Goal: Communication & Community: Share content

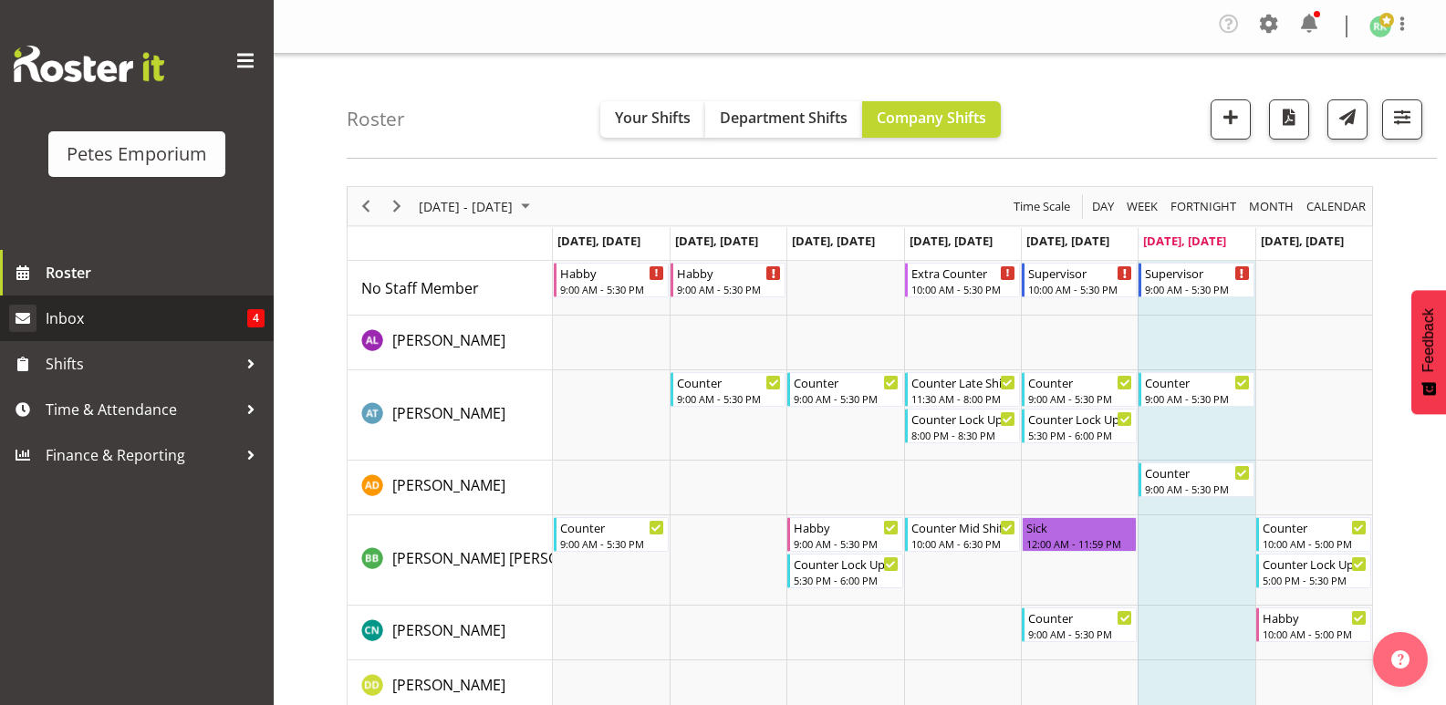
click at [67, 312] on span "Inbox" at bounding box center [147, 318] width 202 height 27
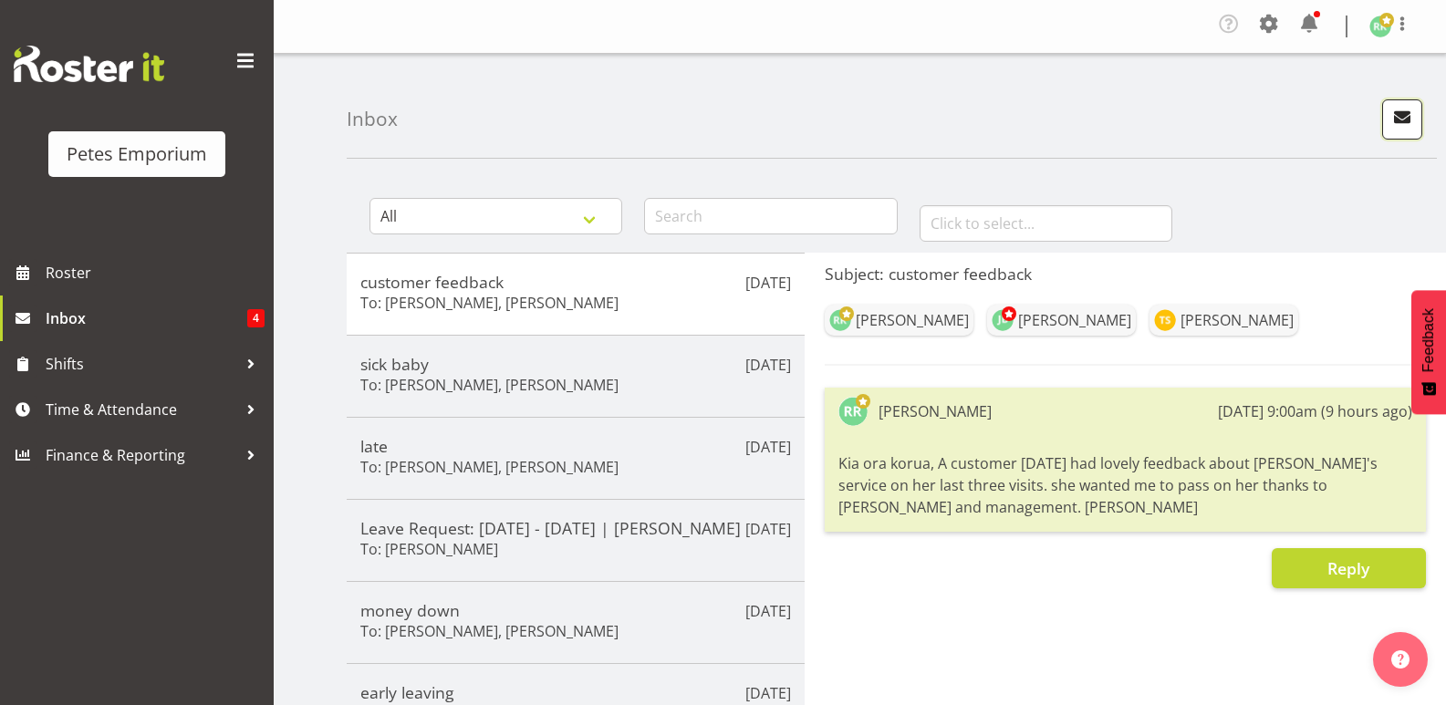
click at [1414, 118] on span "button" at bounding box center [1402, 117] width 24 height 24
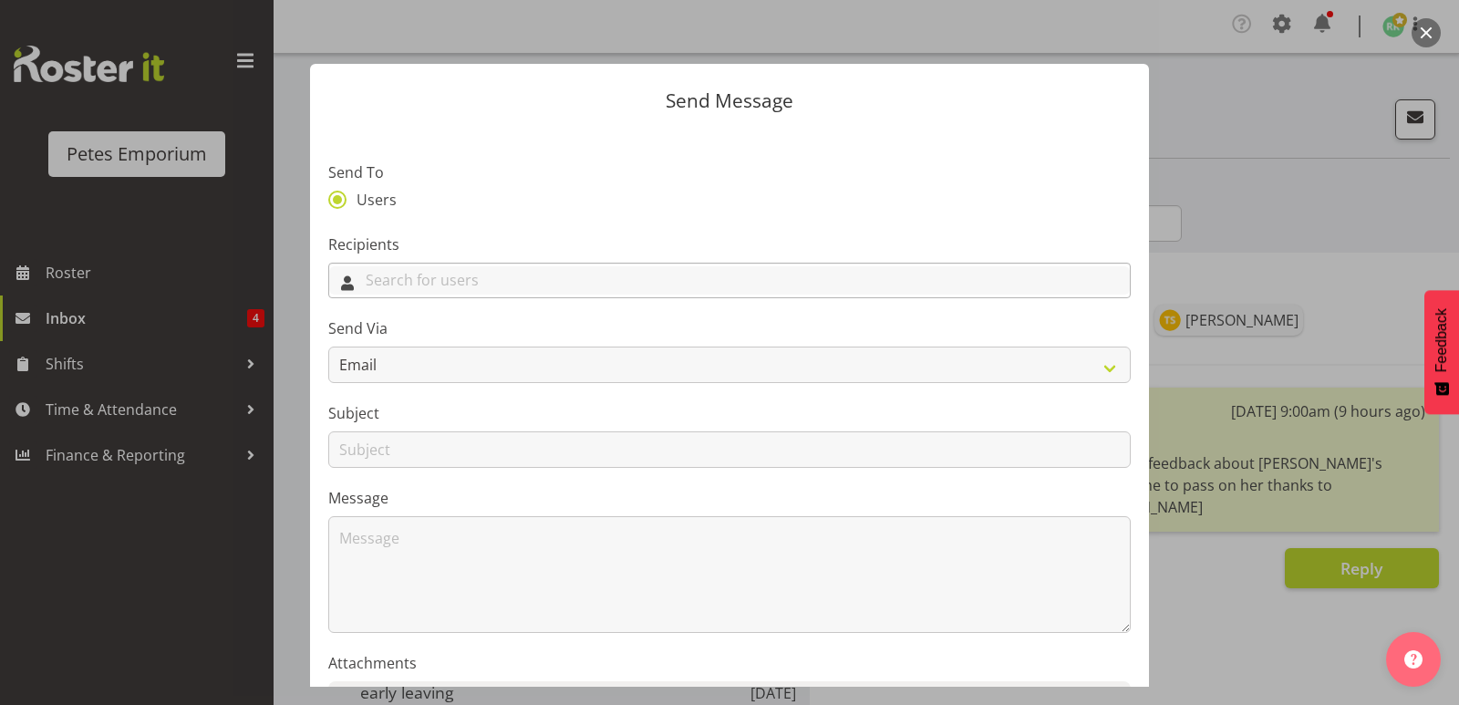
click at [447, 270] on input "text" at bounding box center [729, 280] width 801 height 28
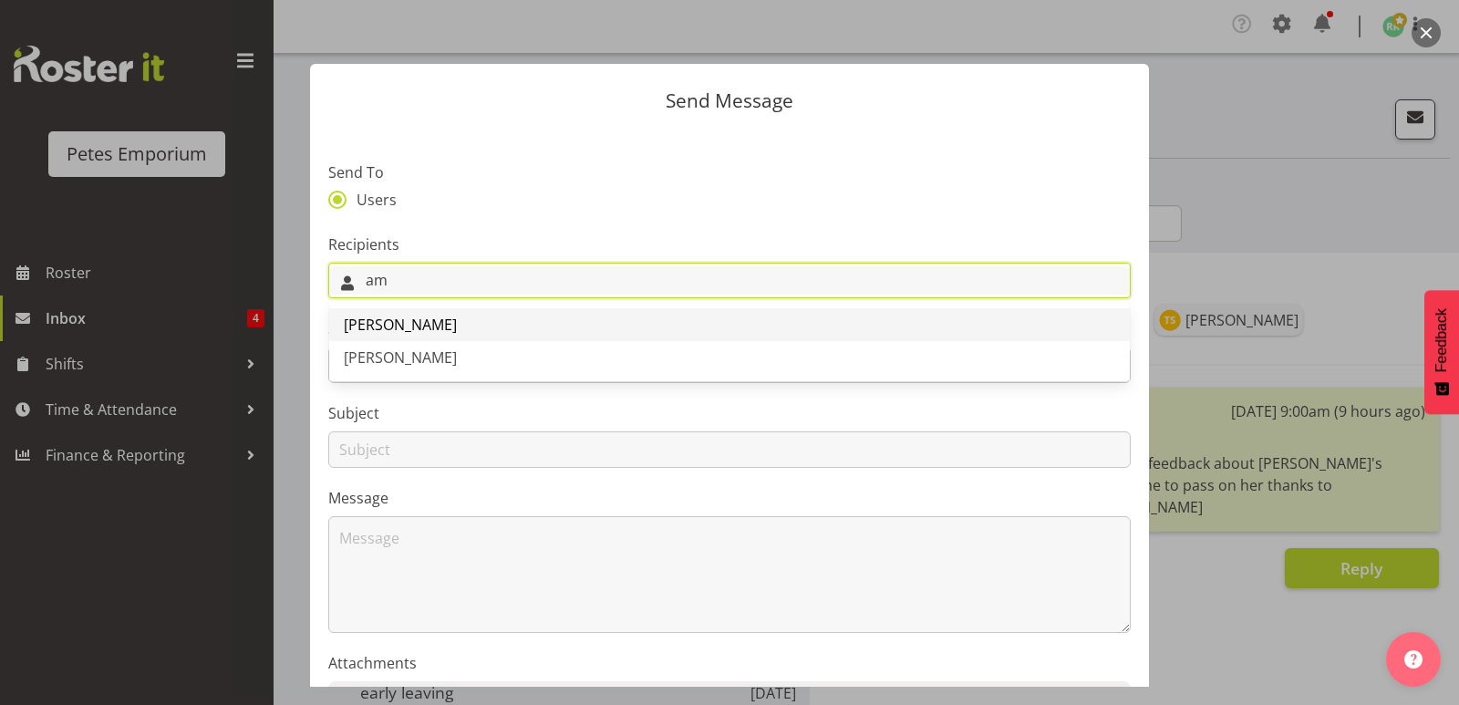
type input "am"
click at [400, 318] on span "[PERSON_NAME]" at bounding box center [400, 325] width 113 height 20
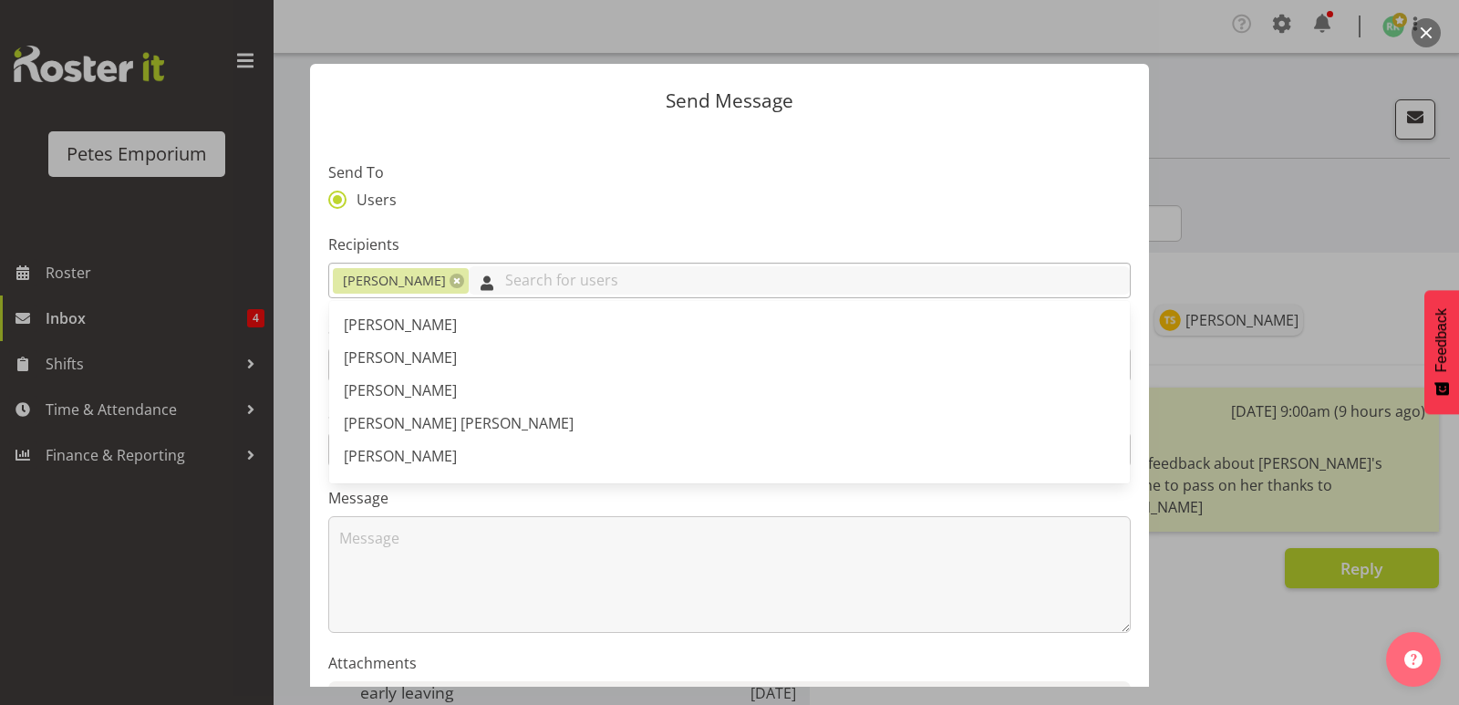
click at [547, 273] on input "text" at bounding box center [799, 280] width 661 height 28
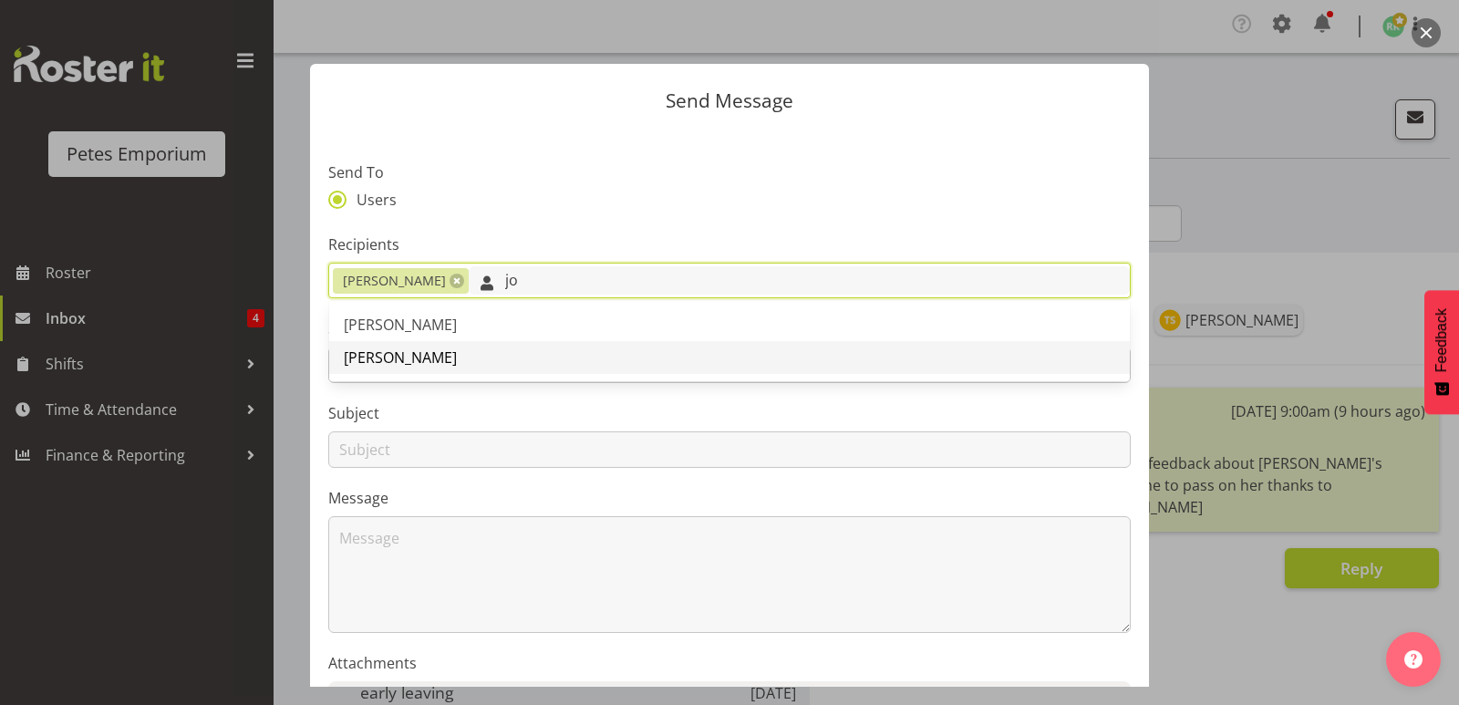
type input "jo"
click at [400, 348] on span "[PERSON_NAME]" at bounding box center [400, 358] width 113 height 20
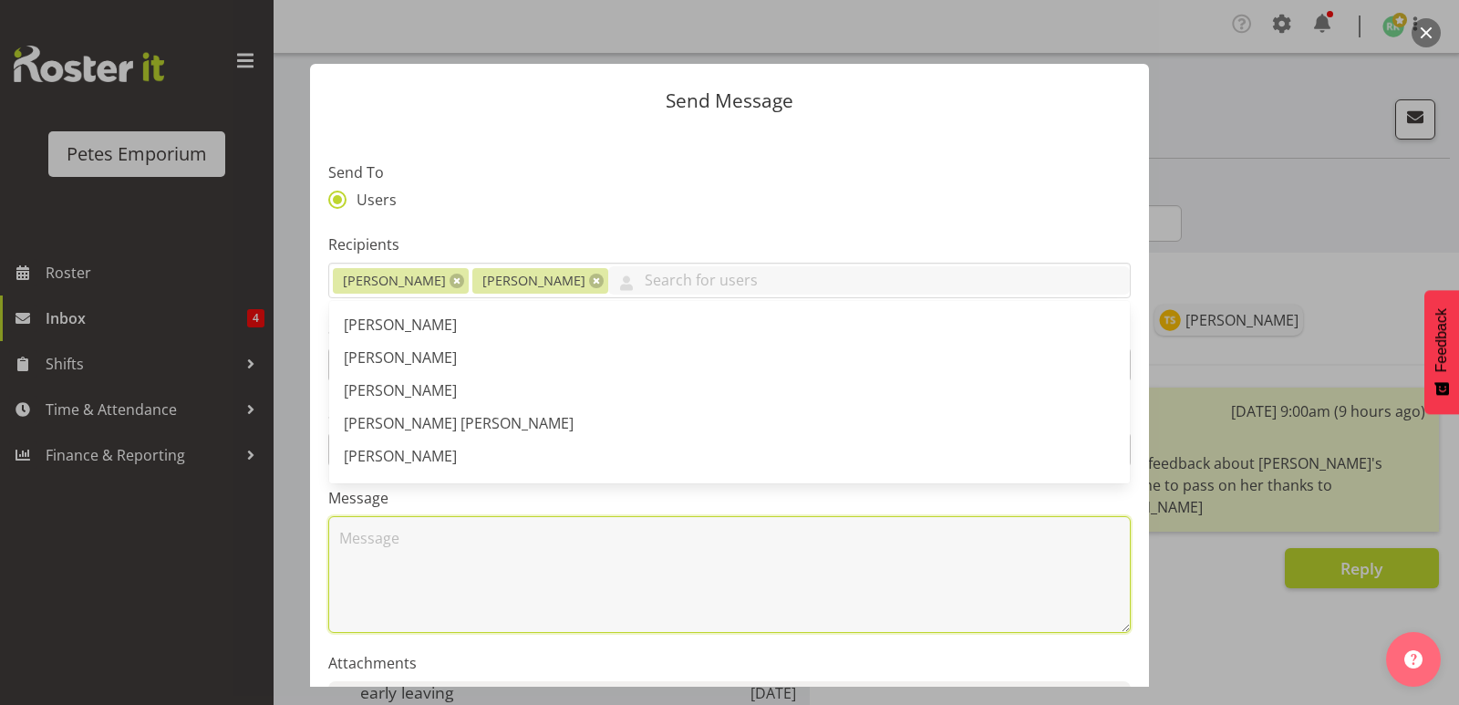
click at [332, 592] on textarea at bounding box center [729, 574] width 803 height 117
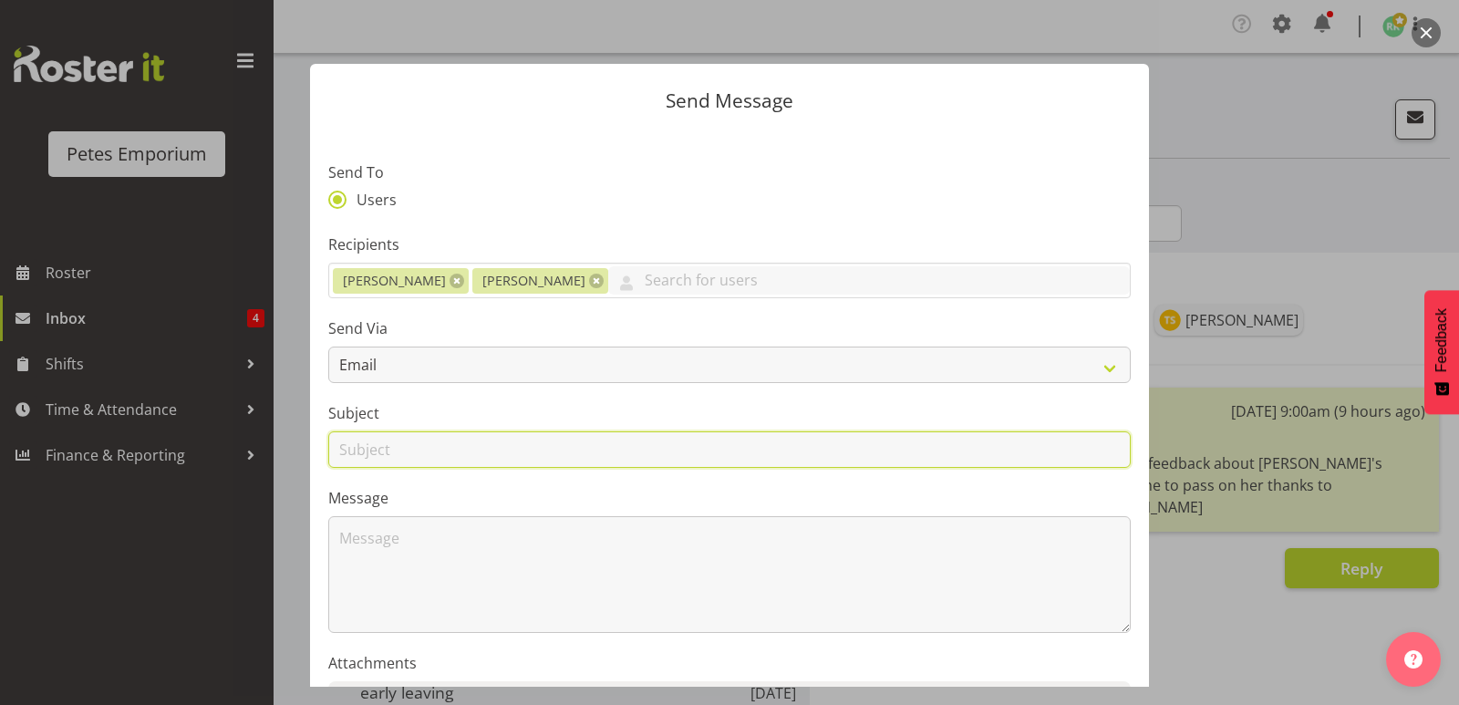
click at [469, 449] on input "text" at bounding box center [729, 449] width 803 height 36
type input "lock up"
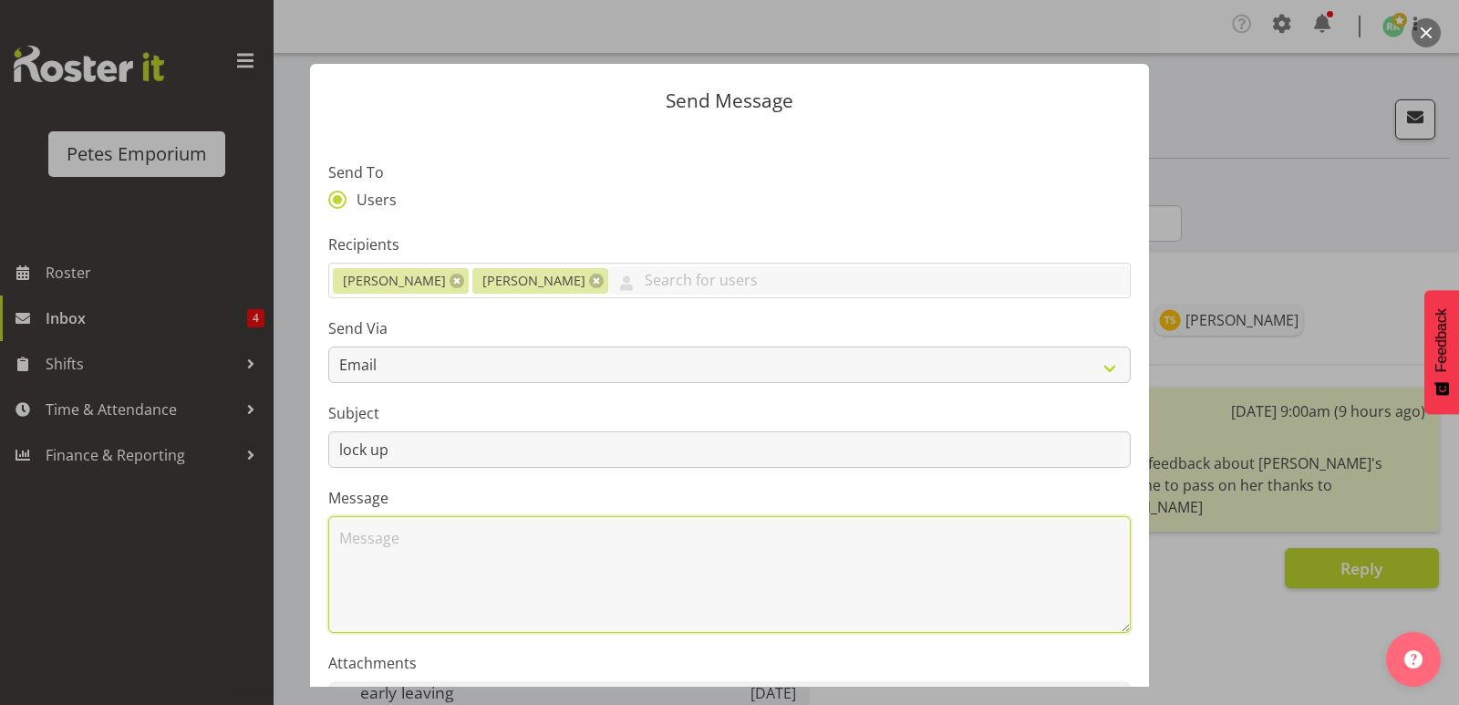
click at [464, 541] on textarea at bounding box center [729, 574] width 803 height 117
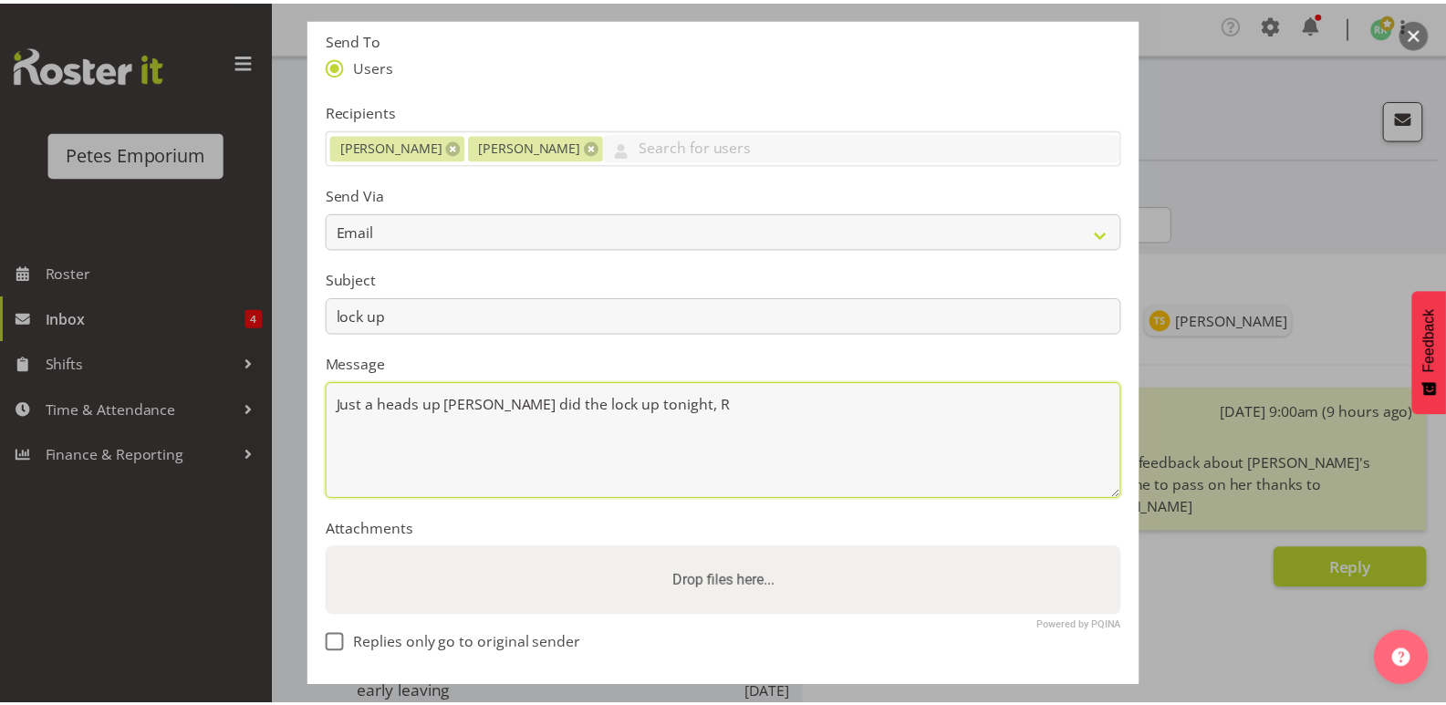
scroll to position [210, 0]
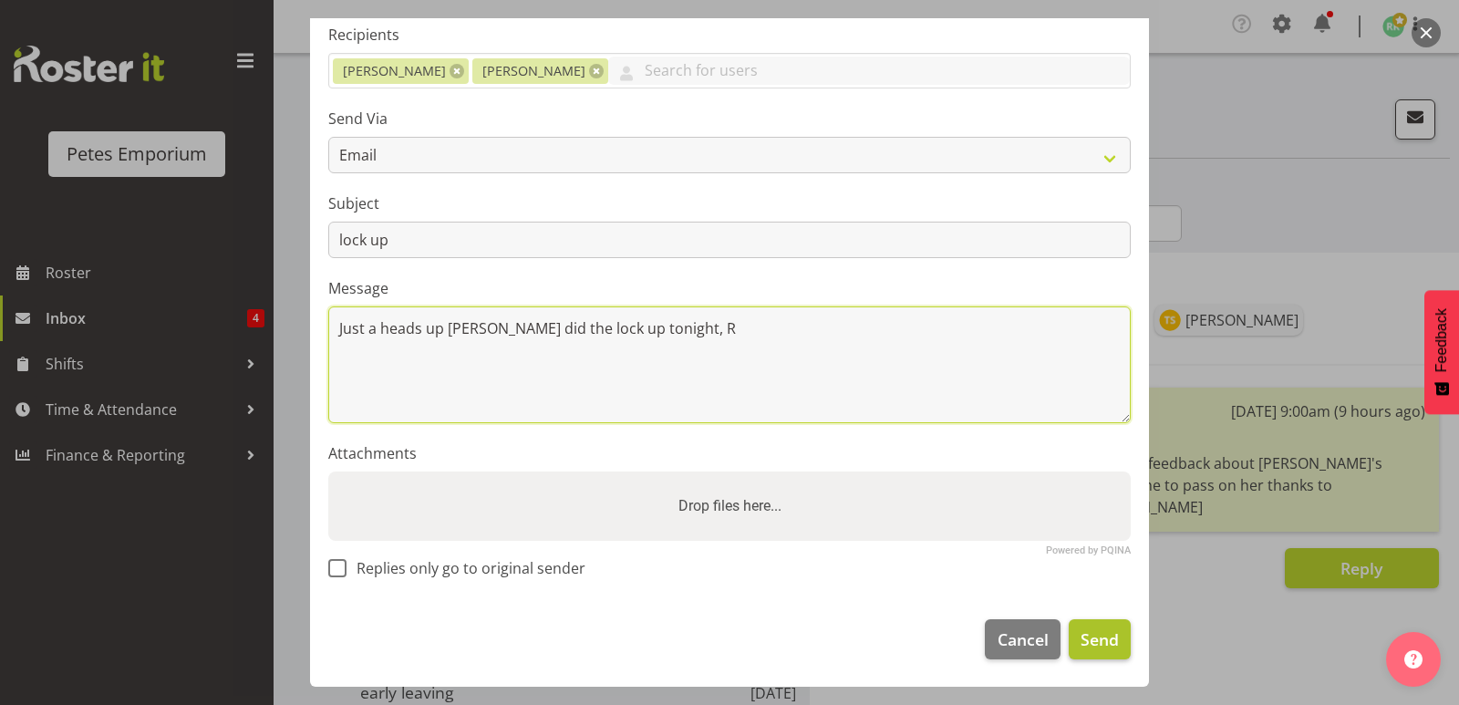
type textarea "Just a heads up Amelia did the lock up tonight, R"
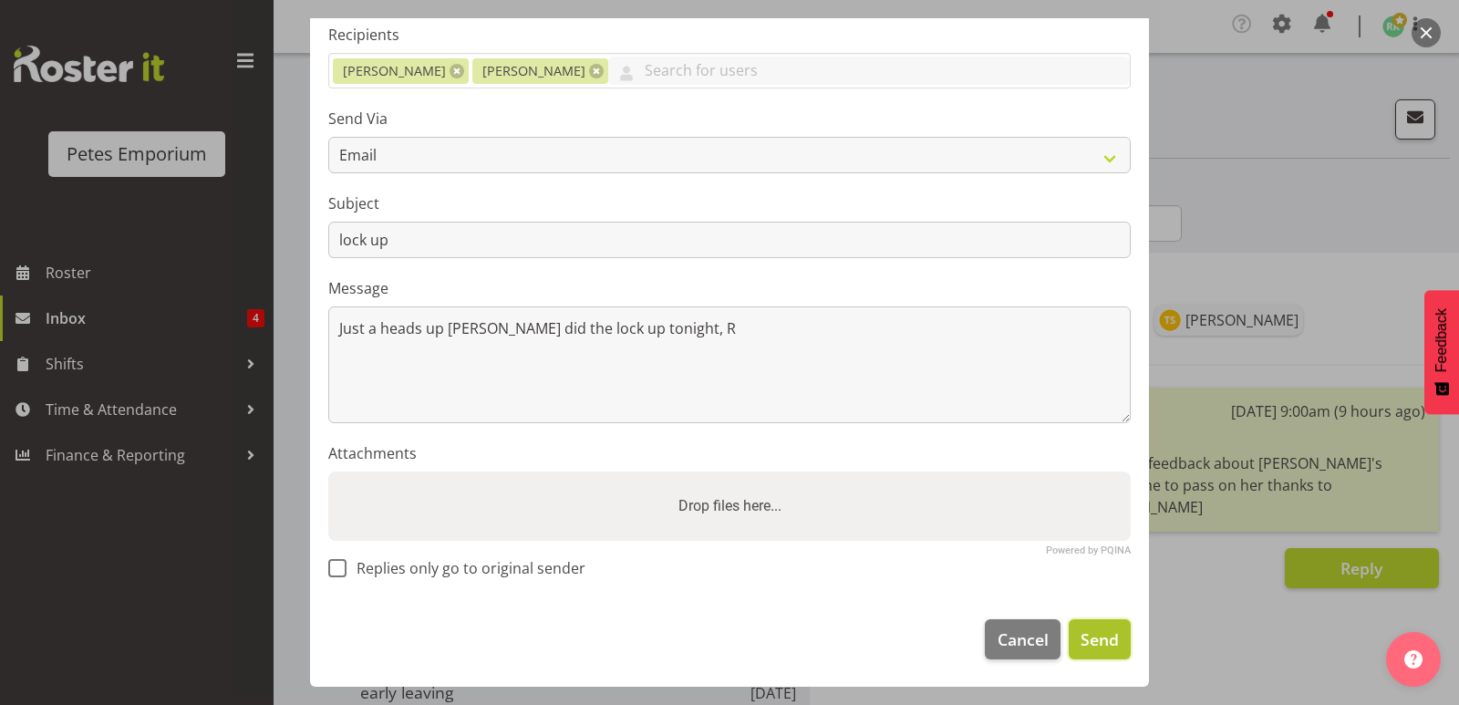
click at [1098, 634] on span "Send" at bounding box center [1100, 640] width 38 height 24
